Goal: Find specific page/section: Find specific page/section

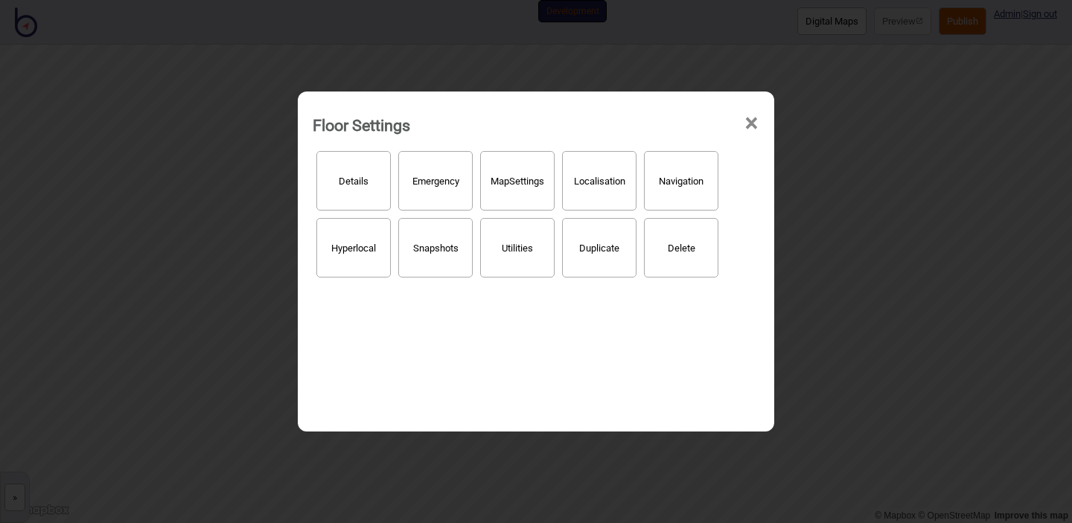
click at [749, 127] on span "×" at bounding box center [752, 123] width 16 height 49
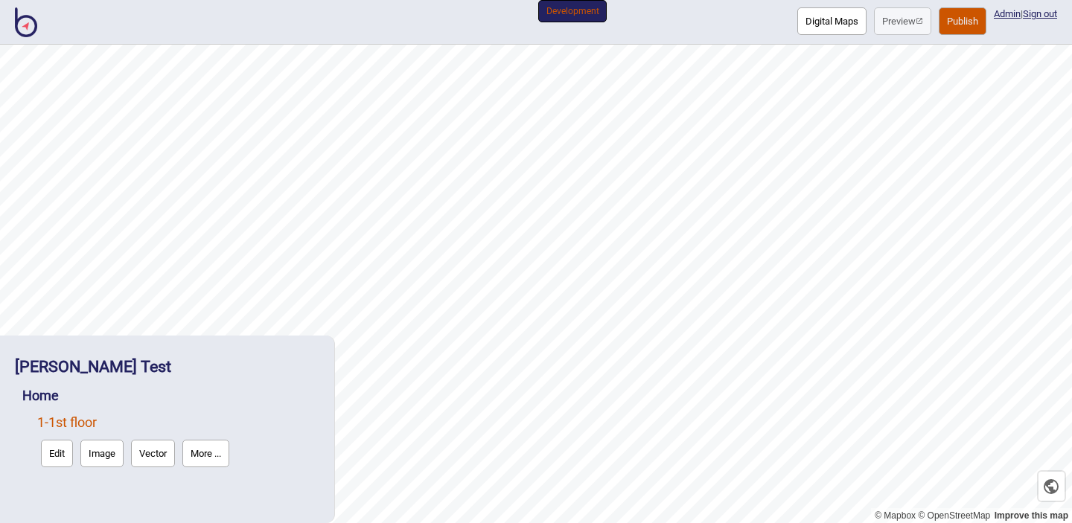
click at [18, 33] on img at bounding box center [26, 22] width 22 height 30
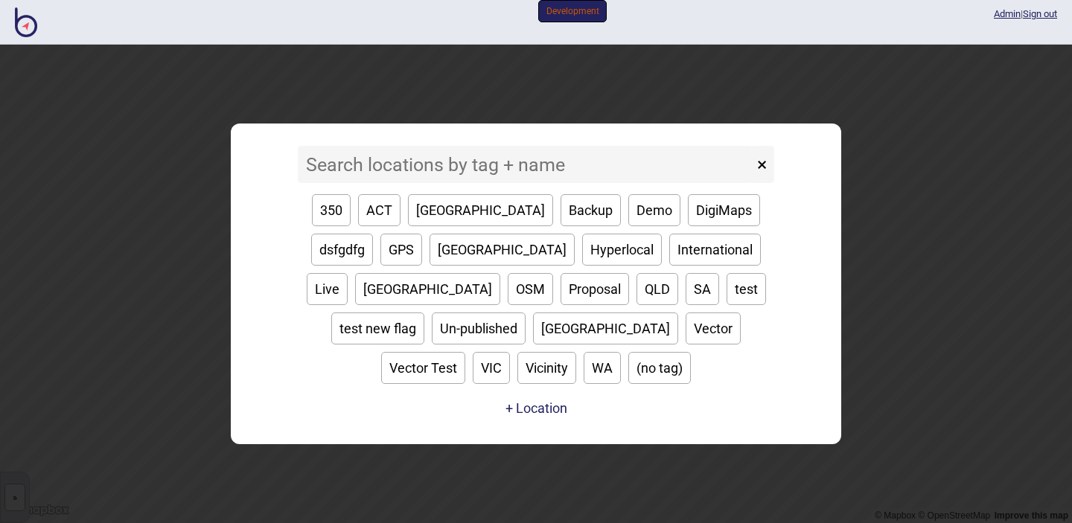
click at [425, 183] on input at bounding box center [525, 164] width 455 height 37
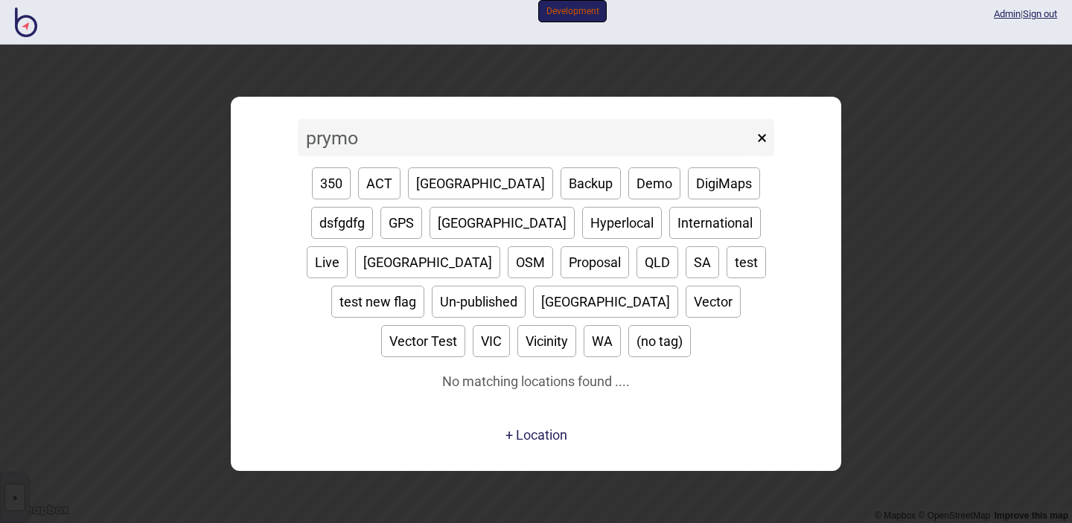
click at [425, 156] on input "prymo" at bounding box center [525, 137] width 455 height 37
type input "p"
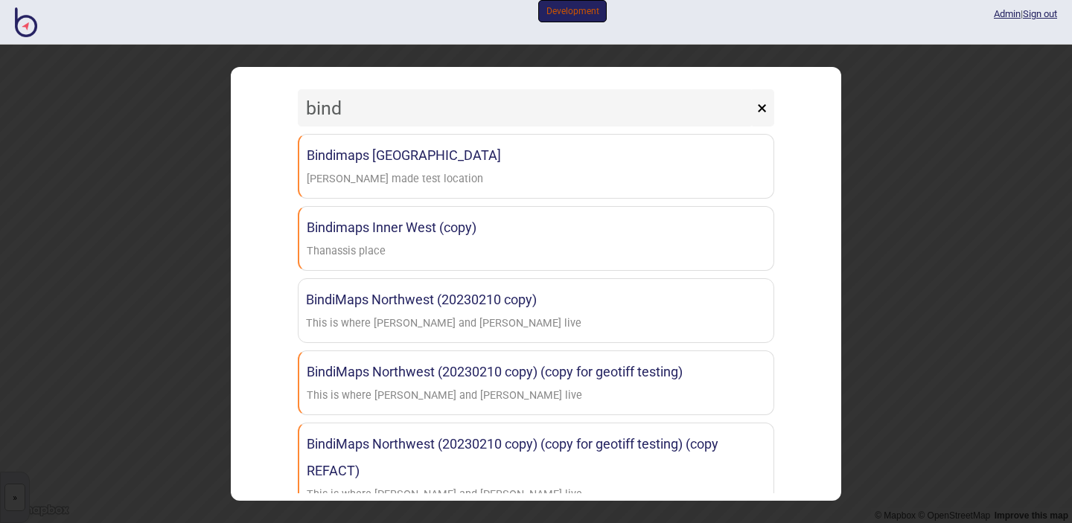
click at [393, 102] on input "bind" at bounding box center [525, 107] width 455 height 37
type input "bindimaps"
